Goal: Navigation & Orientation: Find specific page/section

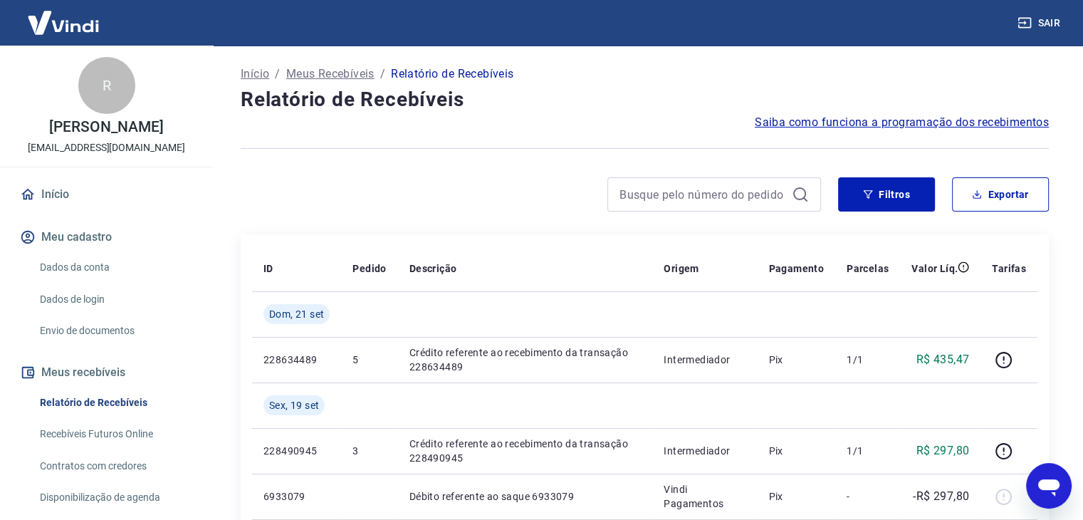
click at [93, 210] on link "Início" at bounding box center [106, 194] width 179 height 31
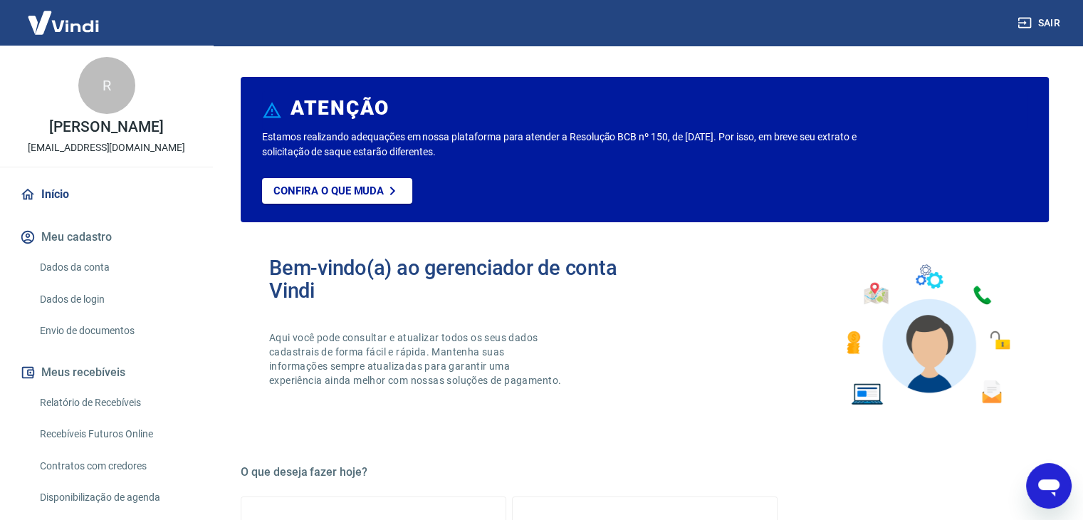
click at [94, 336] on link "Envio de documentos" at bounding box center [115, 330] width 162 height 29
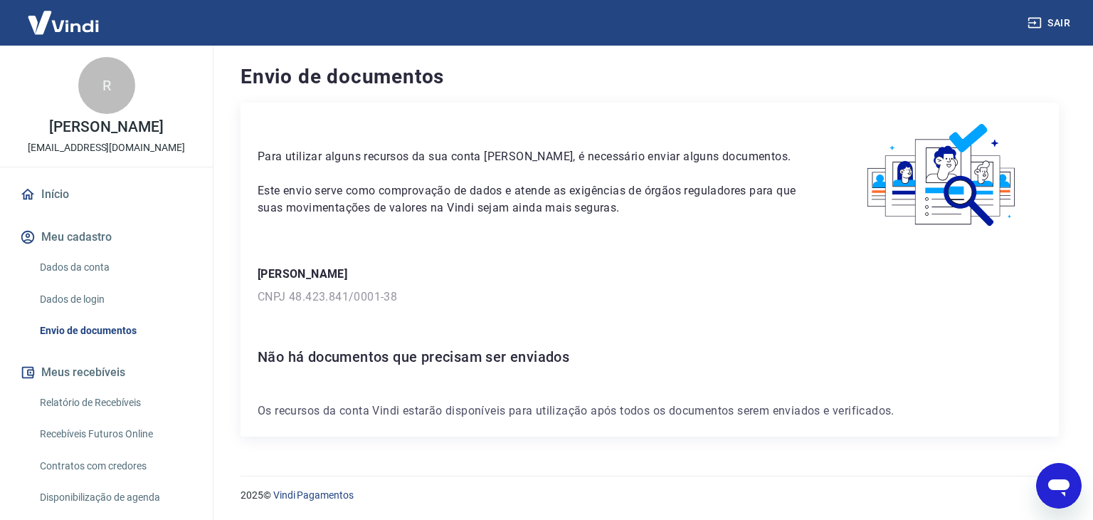
click at [56, 200] on link "Início" at bounding box center [106, 194] width 179 height 31
